Goal: Information Seeking & Learning: Find specific page/section

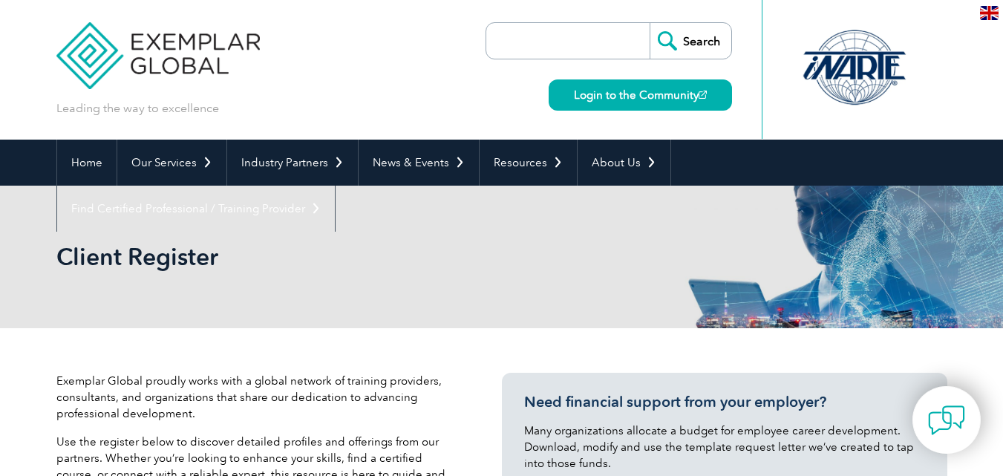
select select "[GEOGRAPHIC_DATA]"
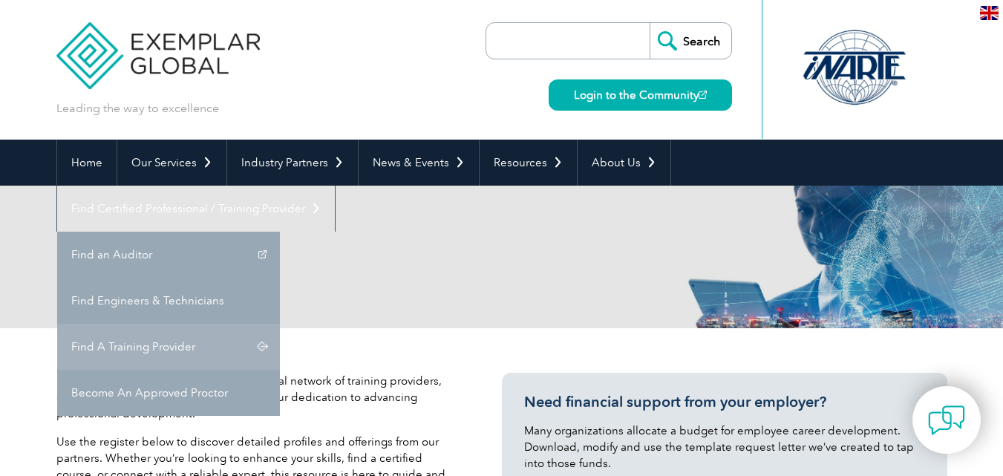
click at [280, 324] on link "Find A Training Provider" at bounding box center [168, 347] width 223 height 46
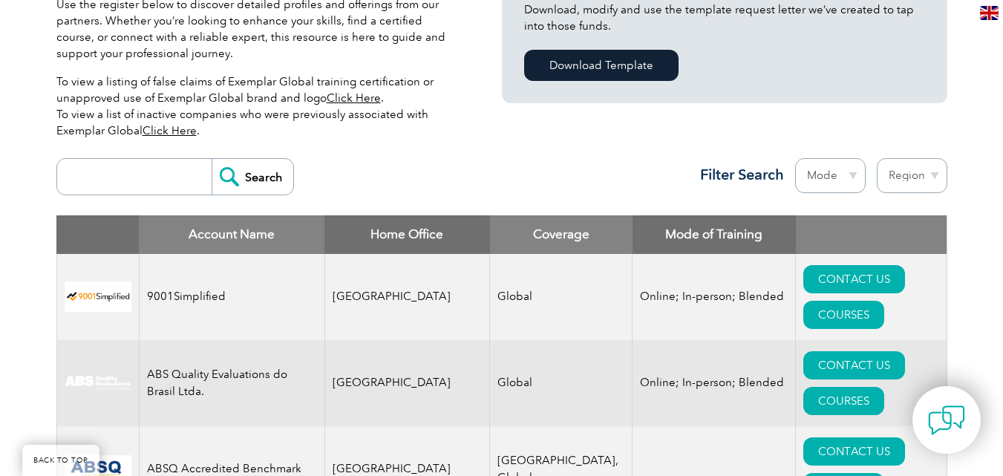
scroll to position [520, 0]
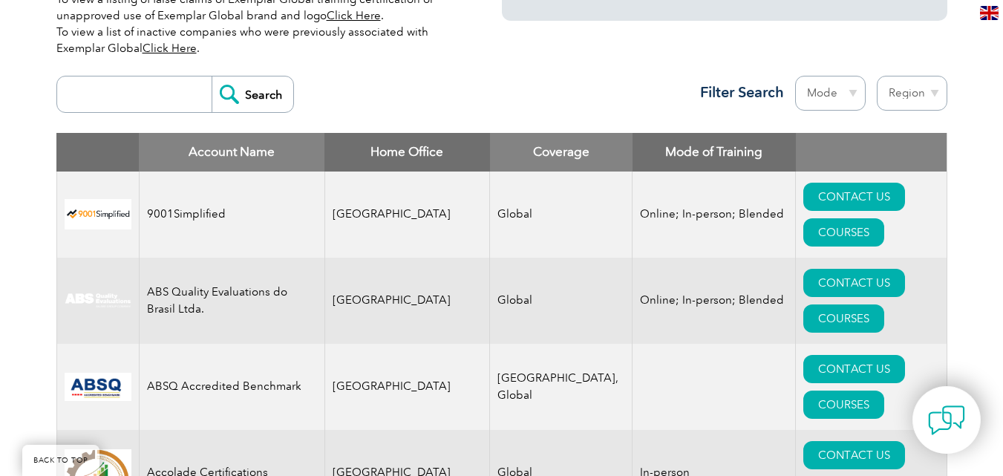
click at [935, 92] on select "Region [GEOGRAPHIC_DATA] [GEOGRAPHIC_DATA] [GEOGRAPHIC_DATA] [GEOGRAPHIC_DATA] …" at bounding box center [912, 93] width 71 height 35
select select "[GEOGRAPHIC_DATA]"
click at [877, 76] on select "Region [GEOGRAPHIC_DATA] [GEOGRAPHIC_DATA] [GEOGRAPHIC_DATA] [GEOGRAPHIC_DATA] …" at bounding box center [912, 93] width 71 height 35
click at [851, 93] on select "Mode Online In-person Blended" at bounding box center [830, 93] width 71 height 35
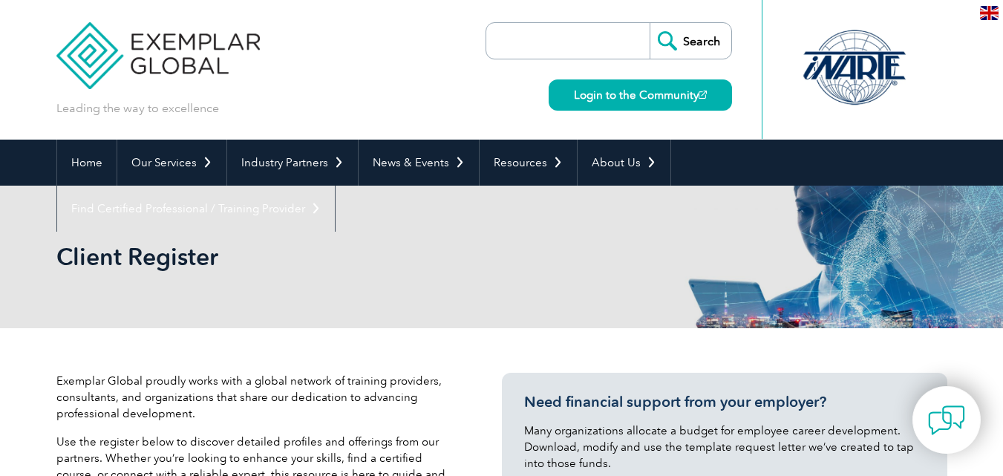
select select "[GEOGRAPHIC_DATA]"
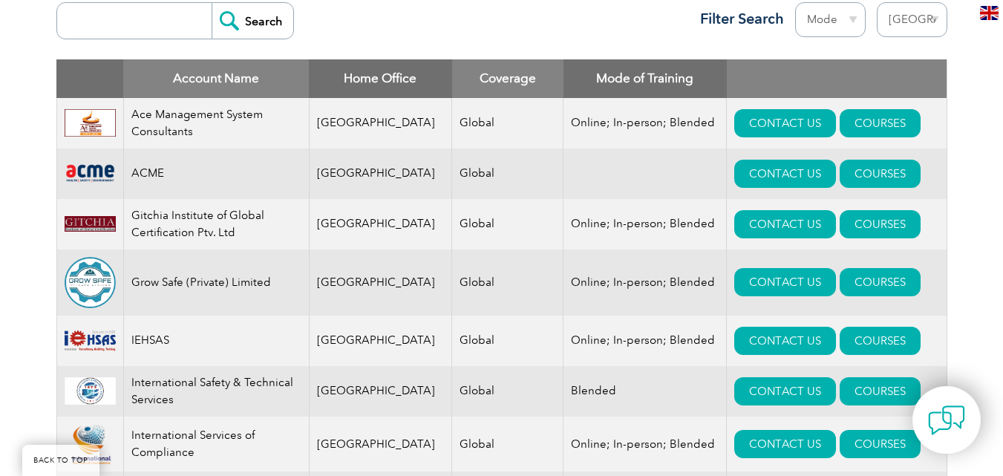
scroll to position [594, 0]
